Goal: Task Accomplishment & Management: Use online tool/utility

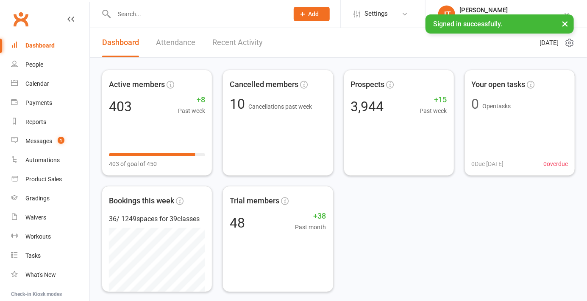
scroll to position [88, 0]
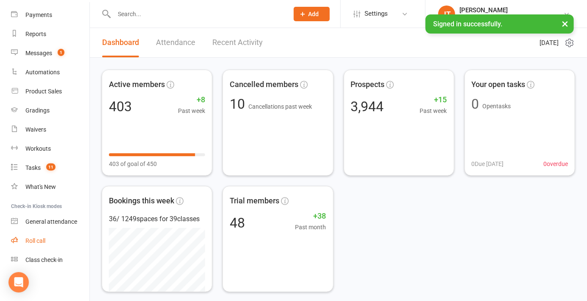
click at [17, 241] on icon at bounding box center [14, 239] width 7 height 7
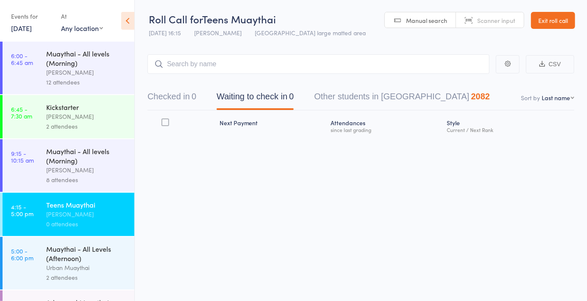
click at [81, 267] on div "Urban Muaythai" at bounding box center [86, 267] width 81 height 10
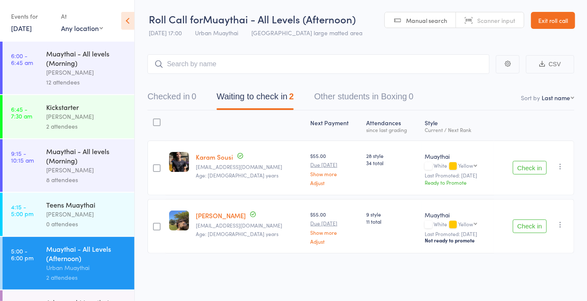
click at [431, 24] on span "Manual search" at bounding box center [426, 20] width 41 height 8
click at [180, 91] on button "Checked in 0" at bounding box center [172, 98] width 49 height 22
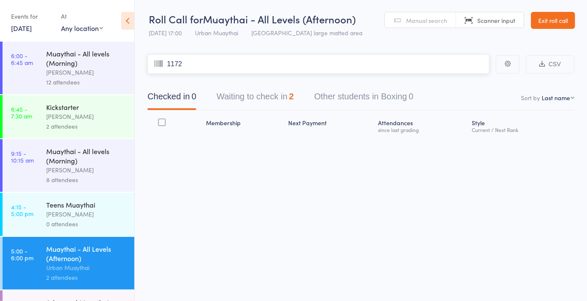
type input "1172"
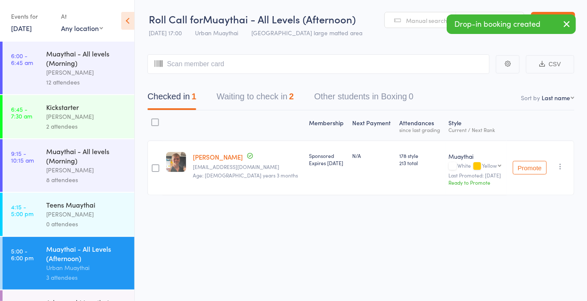
click at [559, 168] on icon "button" at bounding box center [560, 166] width 8 height 8
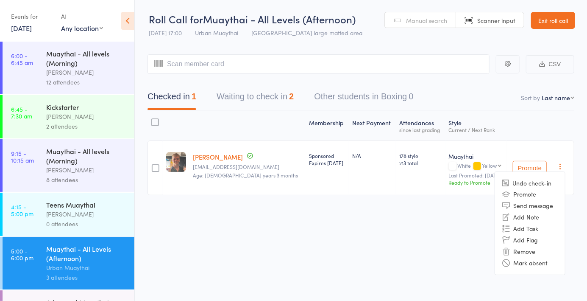
click at [534, 252] on li "Remove" at bounding box center [530, 251] width 70 height 11
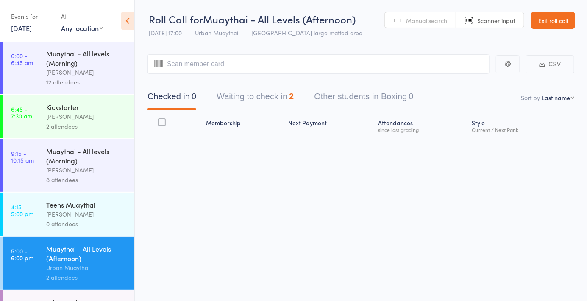
click at [216, 67] on input "search" at bounding box center [319, 64] width 342 height 20
type input "6174"
